Goal: Transaction & Acquisition: Subscribe to service/newsletter

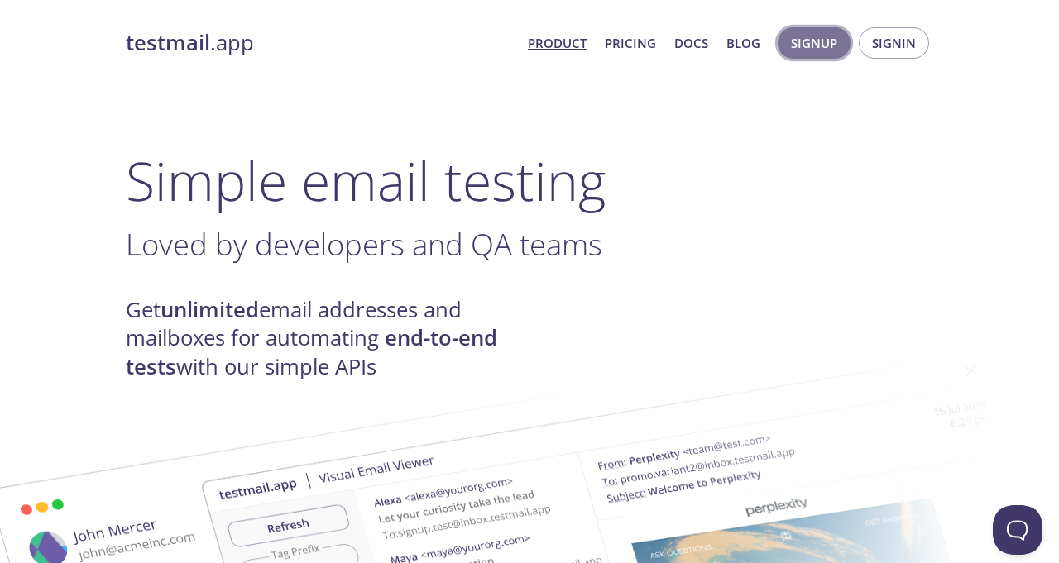
click at [831, 44] on span "Signup" at bounding box center [814, 43] width 46 height 22
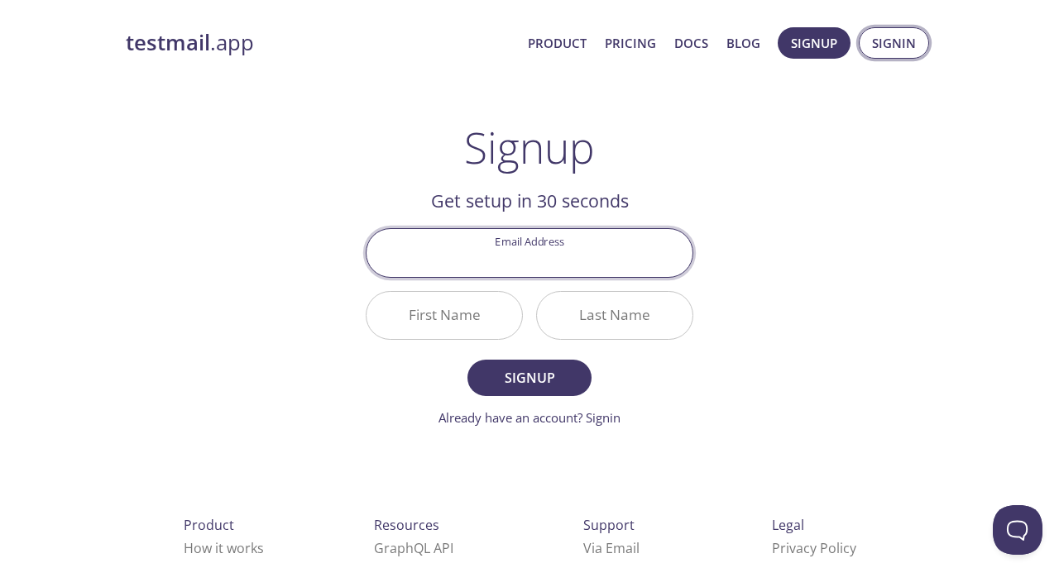
click at [897, 44] on span "Signin" at bounding box center [894, 43] width 44 height 22
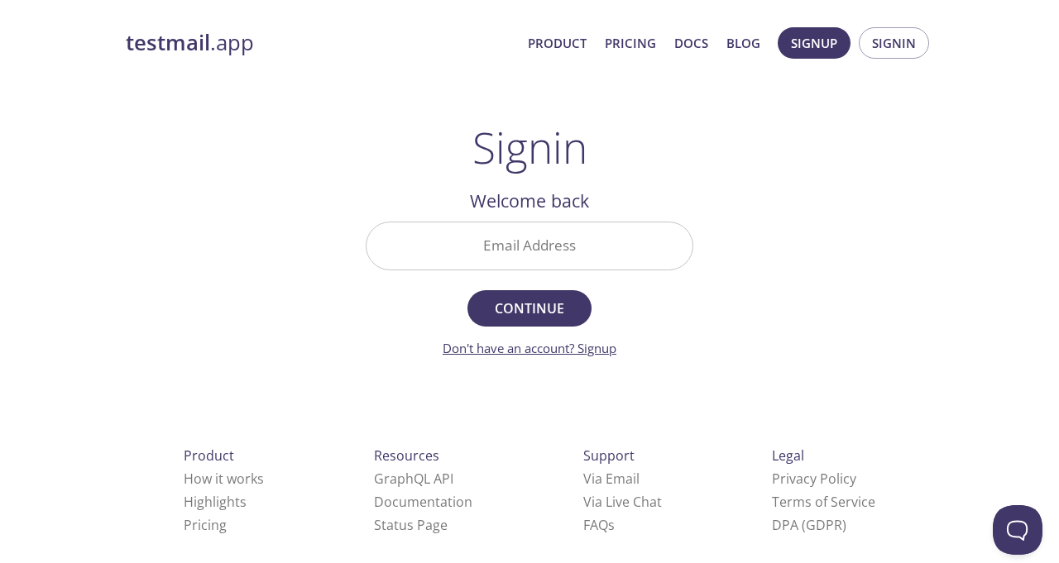
click at [597, 355] on link "Don't have an account? Signup" at bounding box center [529, 348] width 174 height 17
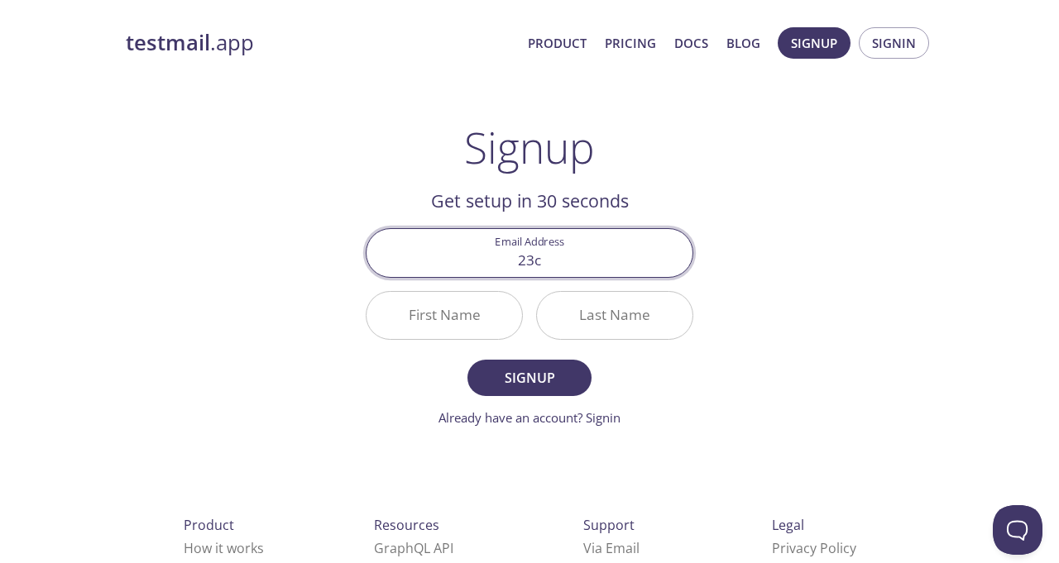
type input "[EMAIL_ADDRESS][DOMAIN_NAME]"
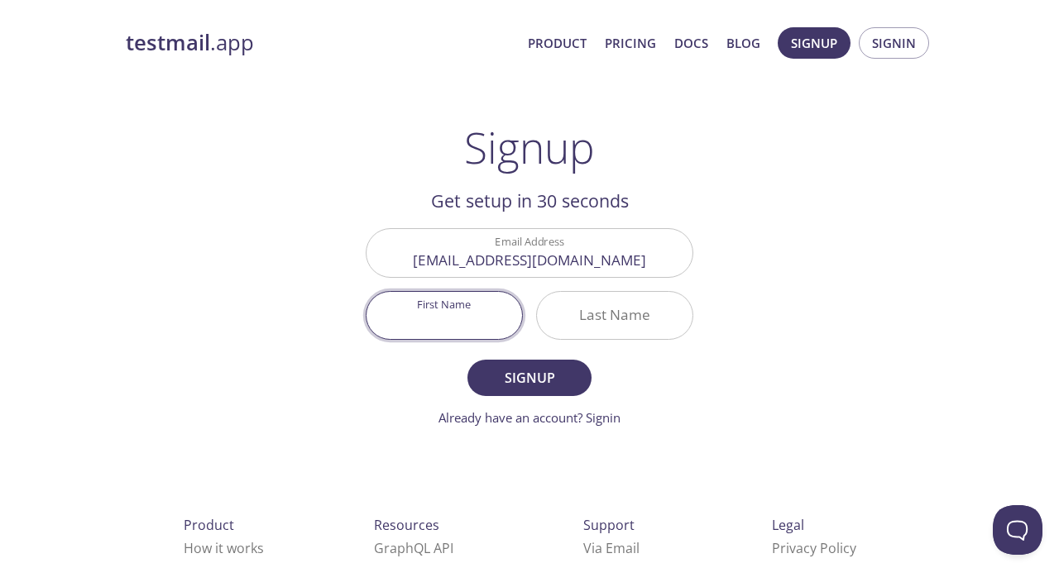
click at [445, 318] on input "First Name" at bounding box center [443, 315] width 155 height 47
type input "[PERSON_NAME]"
click at [595, 323] on input "Last Name" at bounding box center [614, 315] width 155 height 47
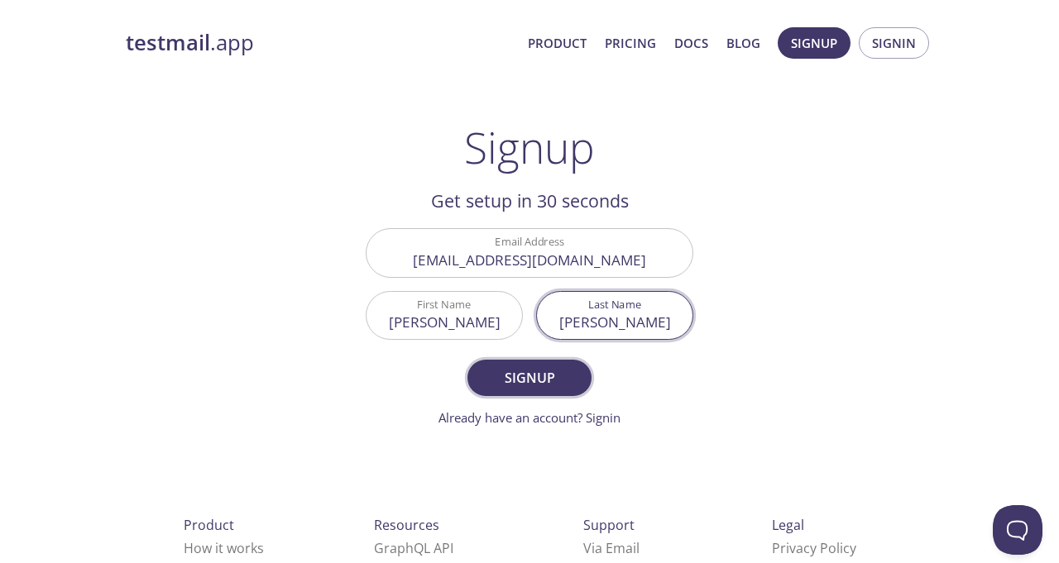
type input "[PERSON_NAME]"
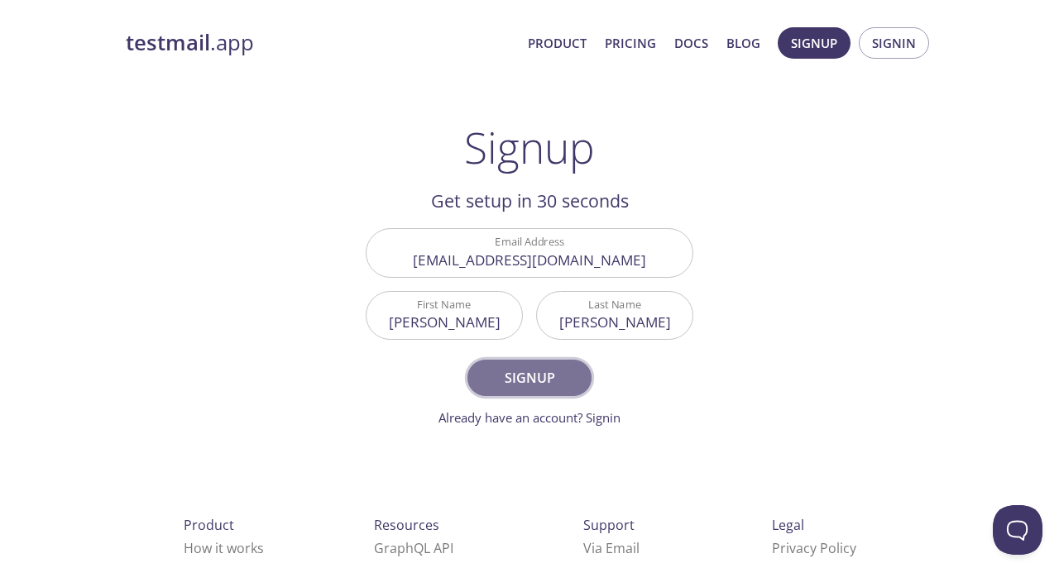
click at [542, 383] on span "Signup" at bounding box center [529, 377] width 88 height 23
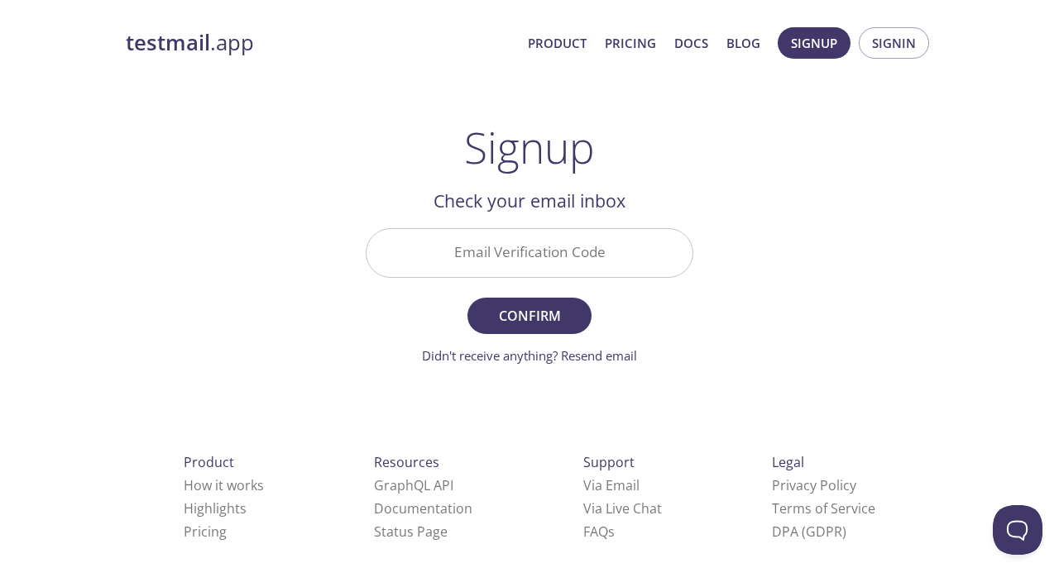
click at [542, 237] on input "Email Verification Code" at bounding box center [529, 252] width 326 height 47
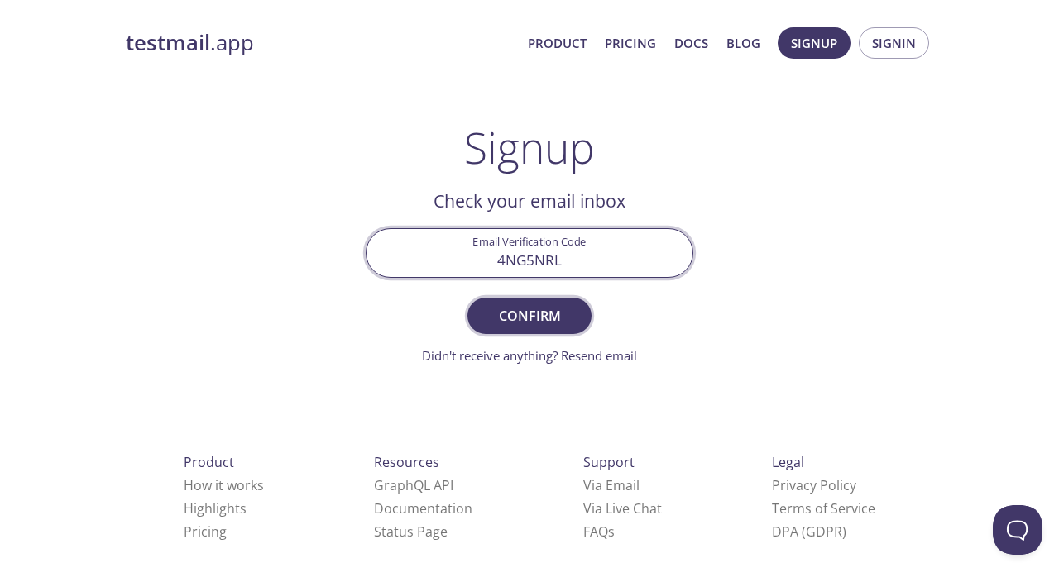
type input "4NG5NRL"
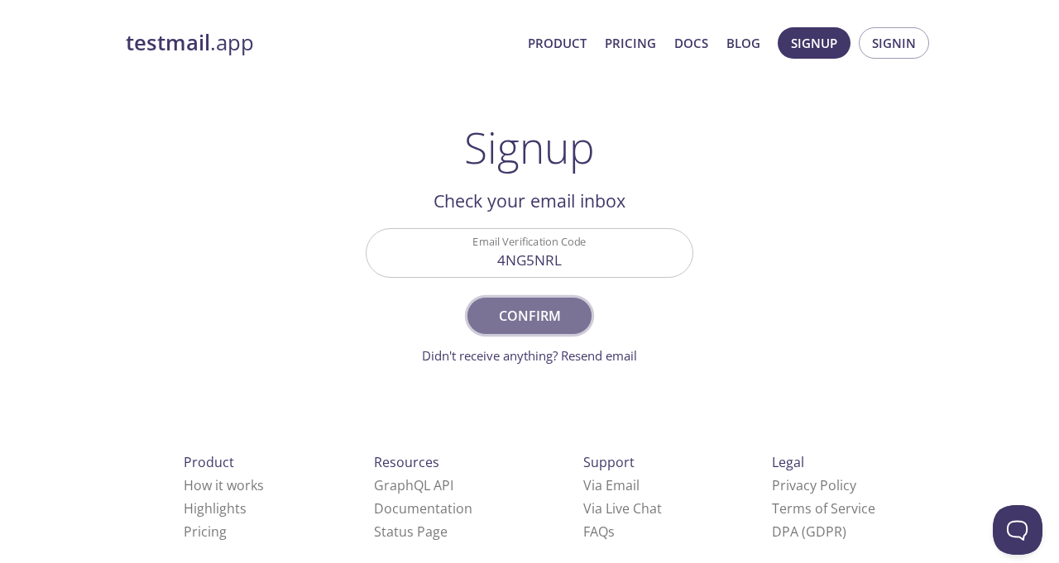
click at [508, 308] on span "Confirm" at bounding box center [529, 315] width 88 height 23
